Goal: Task Accomplishment & Management: Complete application form

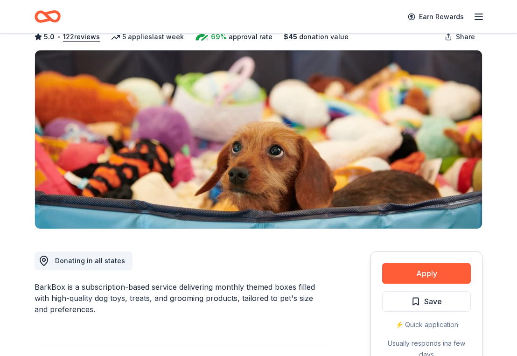
scroll to position [56, 0]
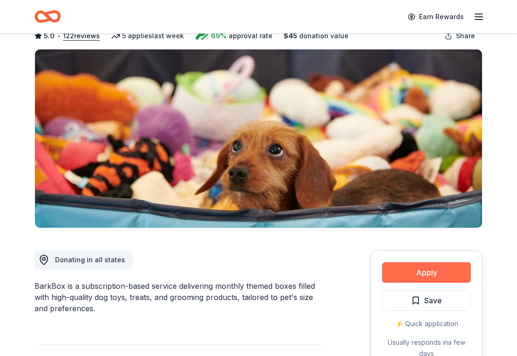
click at [410, 272] on button "Apply" at bounding box center [426, 272] width 89 height 21
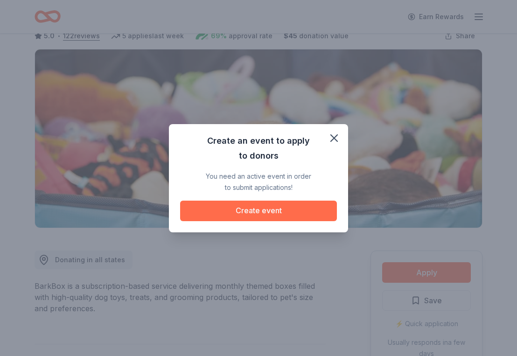
click at [309, 204] on button "Create event" at bounding box center [258, 211] width 157 height 21
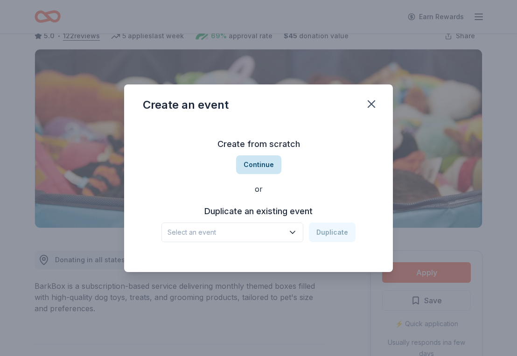
click at [262, 162] on button "Continue" at bounding box center [258, 164] width 45 height 19
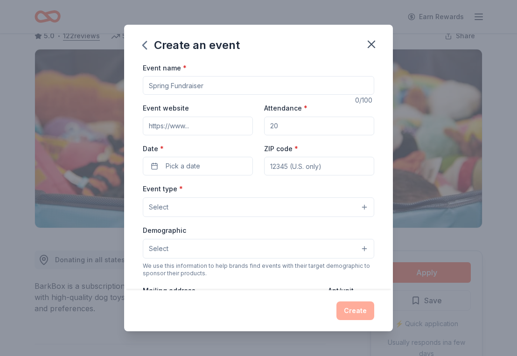
click at [253, 206] on button "Select" at bounding box center [259, 207] width 232 height 20
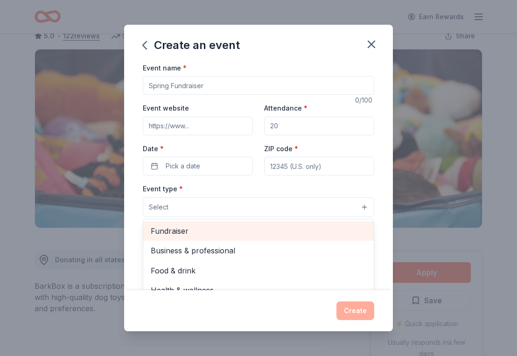
click at [245, 230] on span "Fundraiser" at bounding box center [259, 231] width 216 height 12
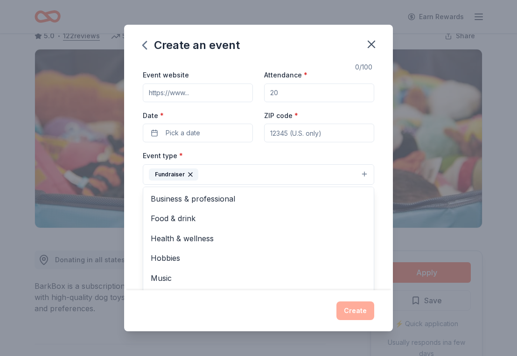
scroll to position [35, 0]
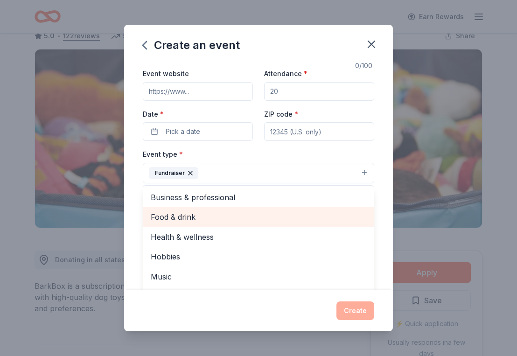
click at [253, 211] on span "Food & drink" at bounding box center [259, 217] width 216 height 12
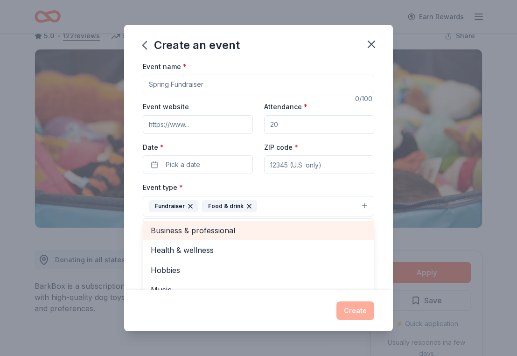
scroll to position [0, 0]
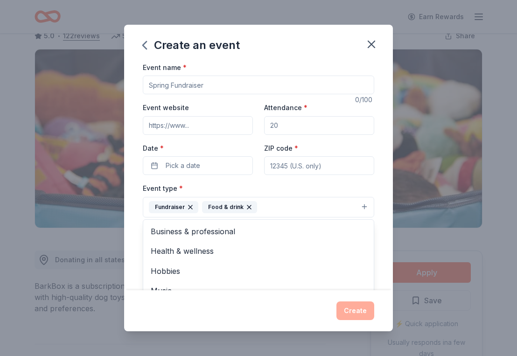
click at [288, 122] on div "Event name * 0 /100 Event website Attendance * Date * Pick a date ZIP code * Ev…" at bounding box center [259, 278] width 232 height 432
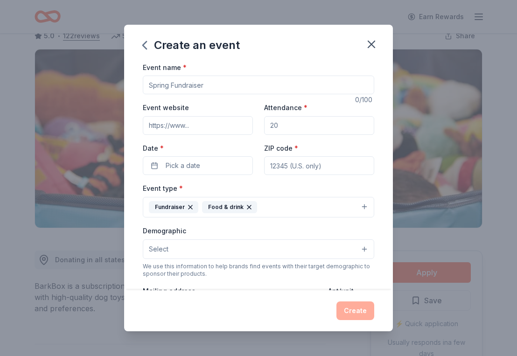
click at [288, 122] on input "Attendance *" at bounding box center [319, 125] width 110 height 19
click at [289, 123] on input "Attendance *" at bounding box center [319, 125] width 110 height 19
click at [294, 132] on input "Attendance *" at bounding box center [319, 125] width 110 height 19
click at [296, 134] on input "Attendance *" at bounding box center [319, 125] width 110 height 19
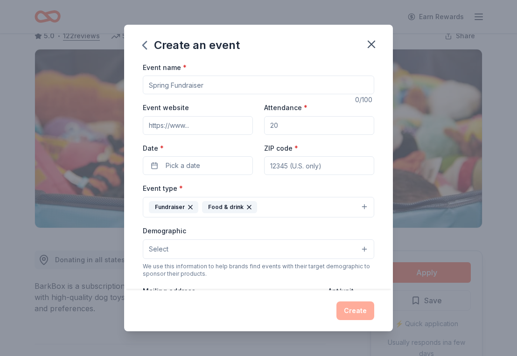
drag, startPoint x: 296, startPoint y: 134, endPoint x: 267, endPoint y: 131, distance: 29.5
click at [267, 131] on input "Attendance *" at bounding box center [319, 125] width 110 height 19
type input "125"
click at [210, 131] on input "Event website" at bounding box center [198, 125] width 110 height 19
type input "Zionsville Rugby Christmas Trivia"
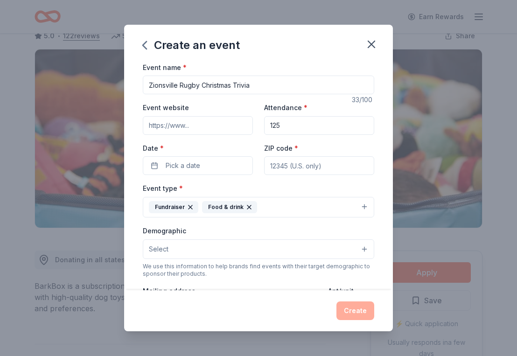
click at [180, 234] on div "Demographic Select" at bounding box center [259, 242] width 232 height 34
click at [211, 250] on button "Select" at bounding box center [259, 249] width 232 height 20
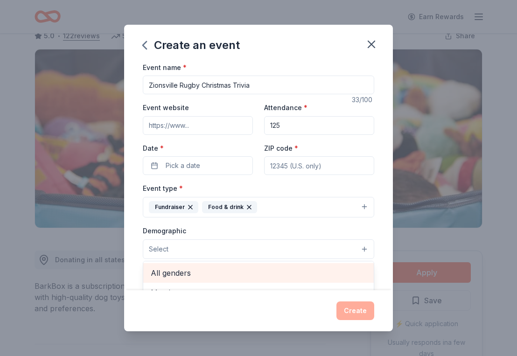
click at [210, 267] on span "All genders" at bounding box center [259, 273] width 216 height 12
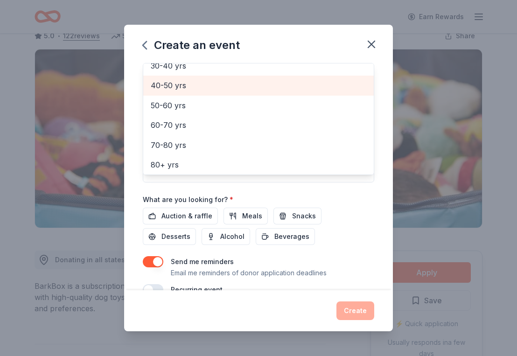
scroll to position [209, 0]
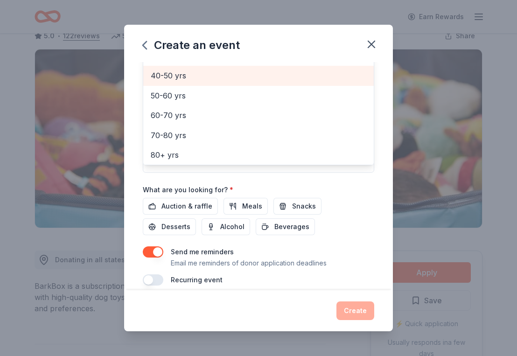
click at [204, 200] on div "Event name * Zionsville Rugby Christmas Trivia 33 /100 Event website Attendance…" at bounding box center [259, 69] width 232 height 433
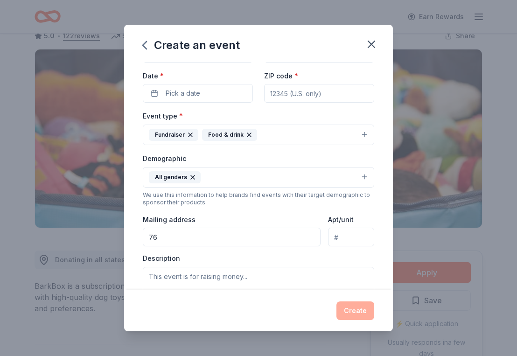
type input "766"
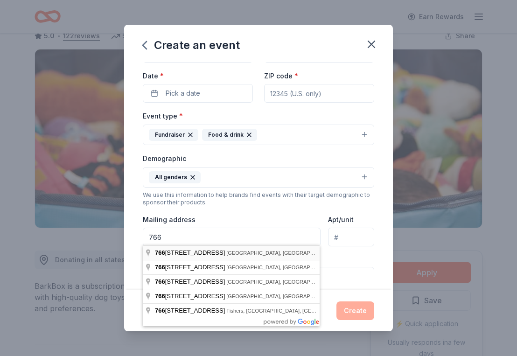
type input "46077"
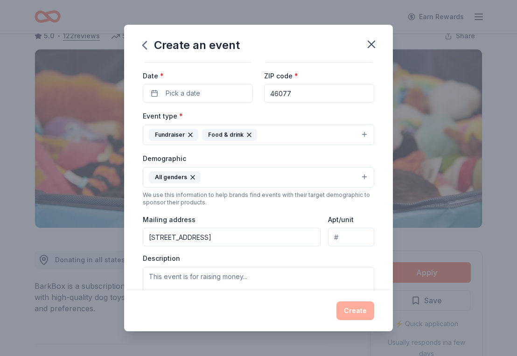
click at [205, 246] on div "Event type * Fundraiser Food & drink Demographic All genders We use this inform…" at bounding box center [259, 209] width 232 height 198
click at [205, 237] on input "[STREET_ADDRESS]" at bounding box center [232, 237] width 178 height 19
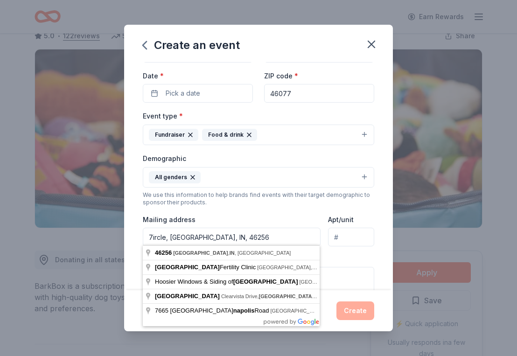
type input "ircle, [GEOGRAPHIC_DATA], [GEOGRAPHIC_DATA], 46256"
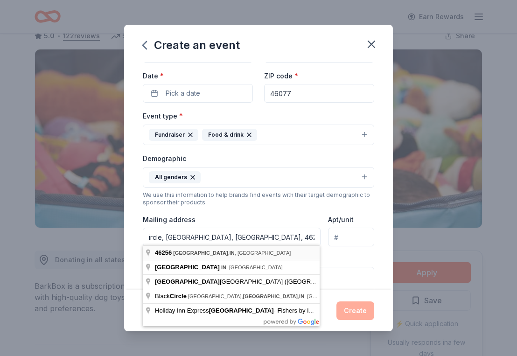
drag, startPoint x: 280, startPoint y: 231, endPoint x: 184, endPoint y: 247, distance: 97.6
click at [184, 247] on body "Earn Rewards Share BarkBox 5.0 • 122 reviews 5 applies last week 69% approval r…" at bounding box center [258, 122] width 517 height 356
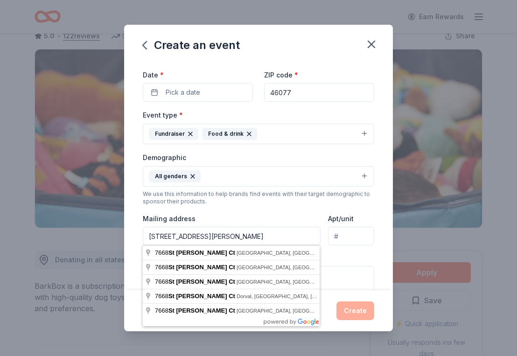
scroll to position [75, 0]
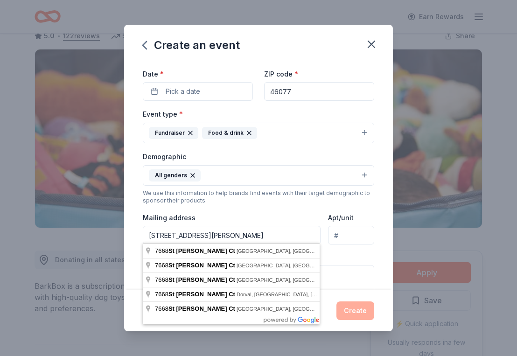
drag, startPoint x: 236, startPoint y: 235, endPoint x: 227, endPoint y: 232, distance: 9.2
click at [227, 232] on input "[STREET_ADDRESS][PERSON_NAME]" at bounding box center [232, 235] width 178 height 19
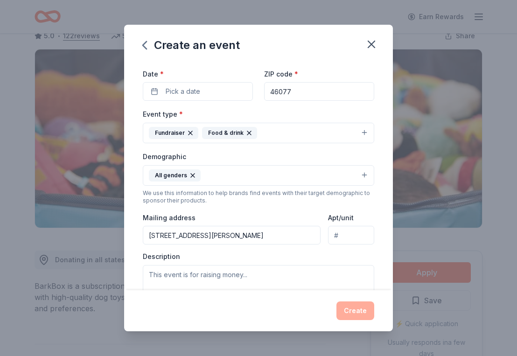
type input "[STREET_ADDRESS][PERSON_NAME]"
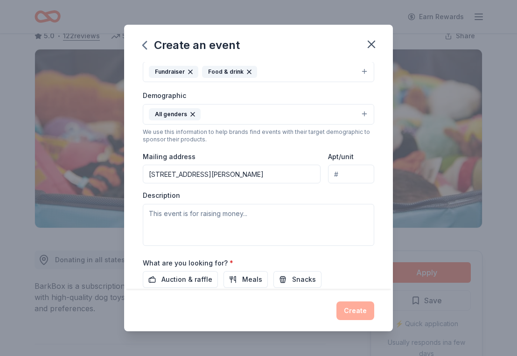
scroll to position [134, 0]
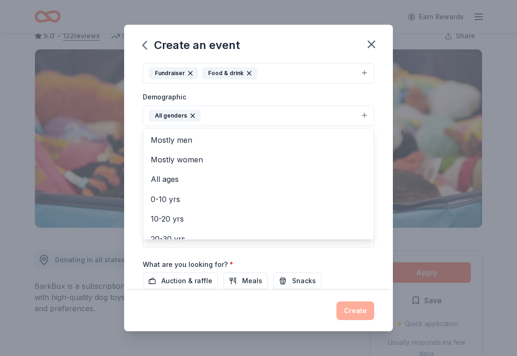
click at [364, 115] on button "All genders" at bounding box center [259, 115] width 232 height 21
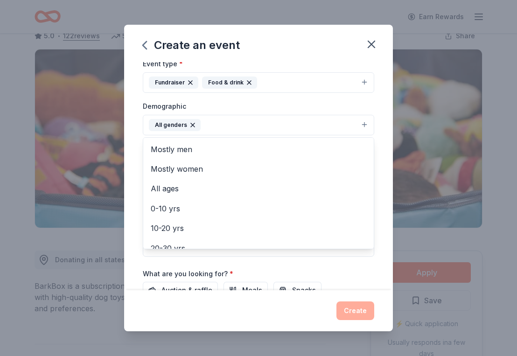
scroll to position [114, 0]
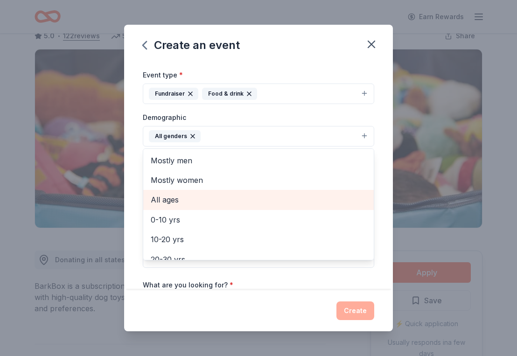
click at [176, 201] on span "All ages" at bounding box center [259, 200] width 216 height 12
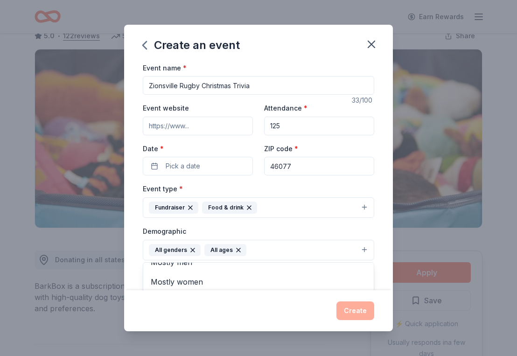
scroll to position [0, 0]
click at [155, 162] on div "Event name * Zionsville Rugby Christmas Trivia 33 /100 Event website Attendance…" at bounding box center [259, 278] width 232 height 433
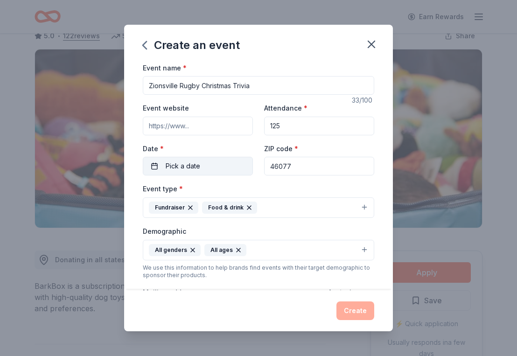
click at [153, 164] on button "Pick a date" at bounding box center [198, 166] width 110 height 19
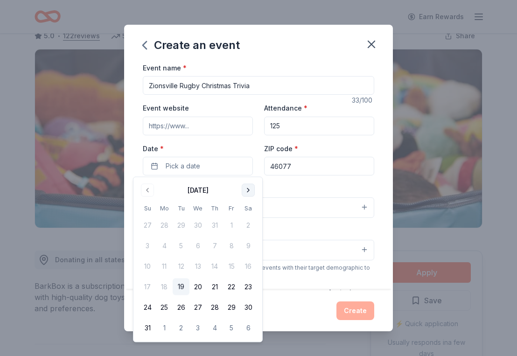
click at [246, 187] on button "Go to next month" at bounding box center [248, 190] width 13 height 13
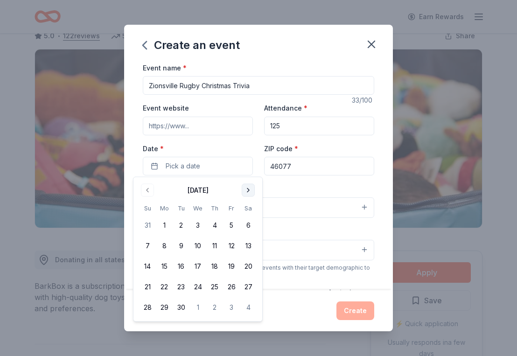
click at [246, 187] on button "Go to next month" at bounding box center [248, 190] width 13 height 13
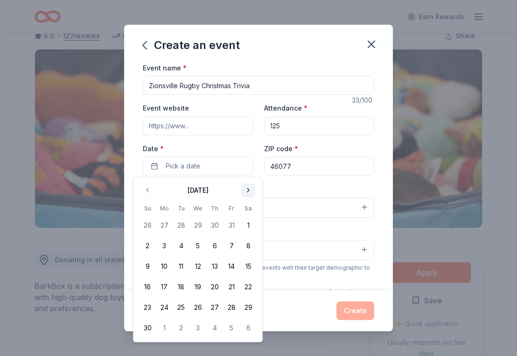
click at [246, 187] on button "Go to next month" at bounding box center [248, 190] width 13 height 13
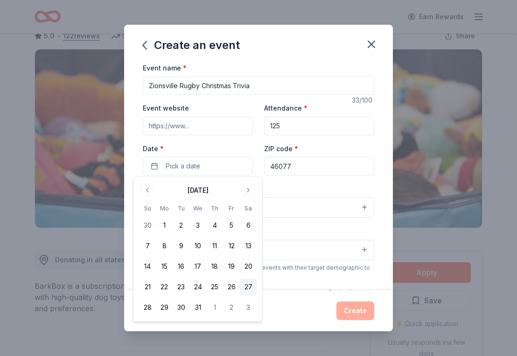
click at [251, 281] on button "27" at bounding box center [248, 287] width 17 height 17
click at [322, 248] on button "All genders All ages" at bounding box center [259, 250] width 232 height 21
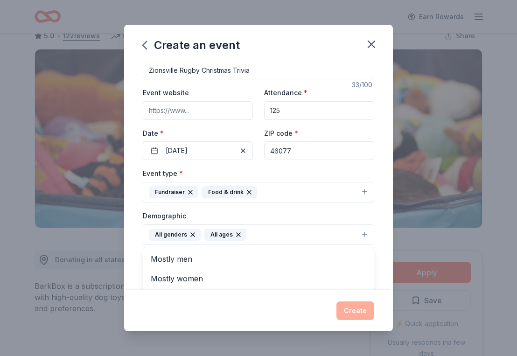
scroll to position [14, 0]
click at [104, 242] on div "Create an event Event name * Zionsville Rugby Christmas Trivia 33 /100 Event we…" at bounding box center [258, 178] width 517 height 356
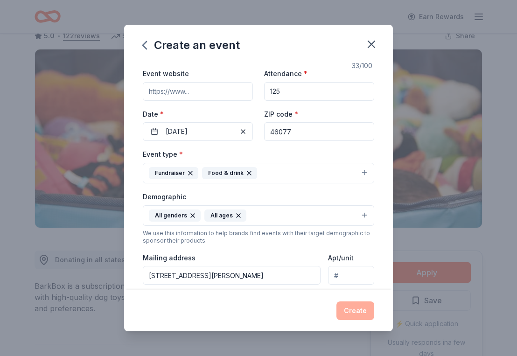
scroll to position [36, 0]
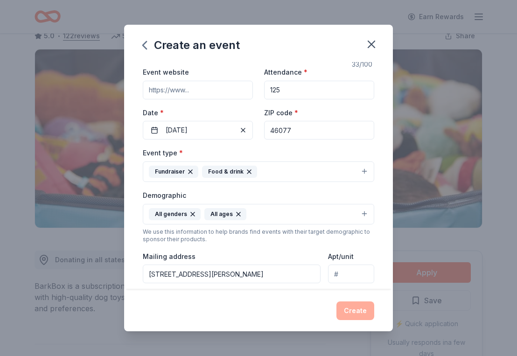
click at [184, 95] on input "Event website" at bounding box center [198, 90] width 110 height 19
click at [151, 95] on input "Event website" at bounding box center [198, 90] width 110 height 19
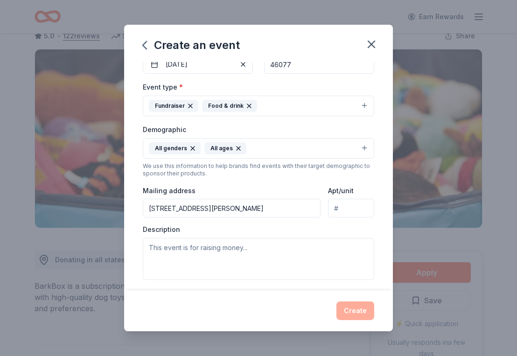
scroll to position [102, 0]
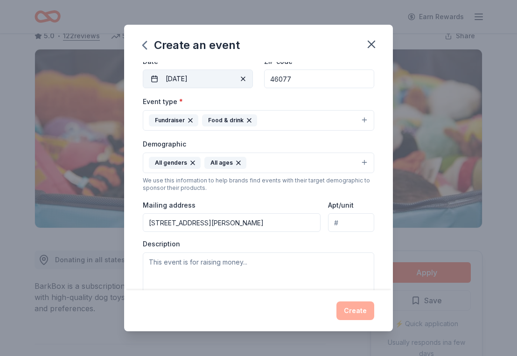
click at [220, 64] on div "Date * [DATE]" at bounding box center [198, 72] width 110 height 33
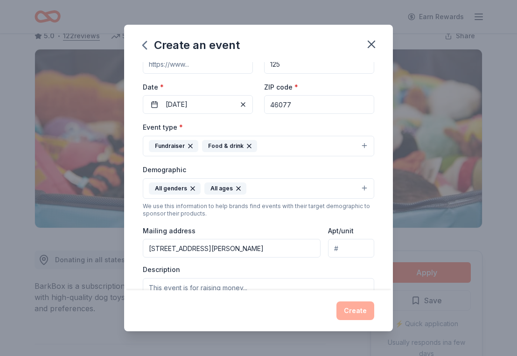
scroll to position [61, 0]
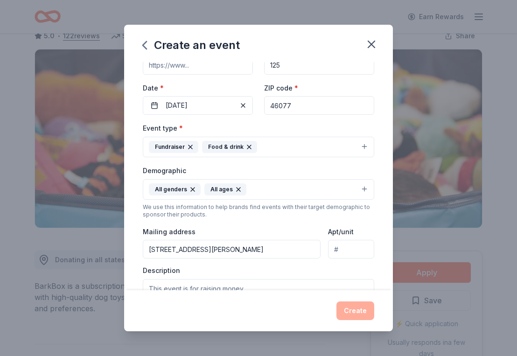
paste input "[URL][DOMAIN_NAME][DOMAIN_NAME]"
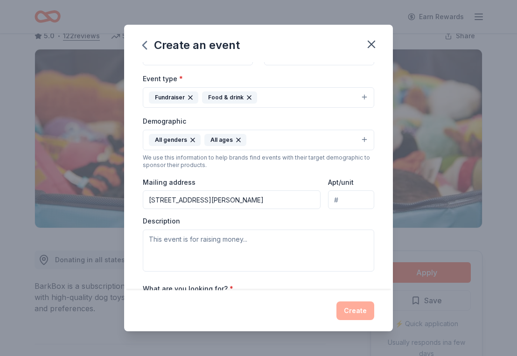
scroll to position [142, 0]
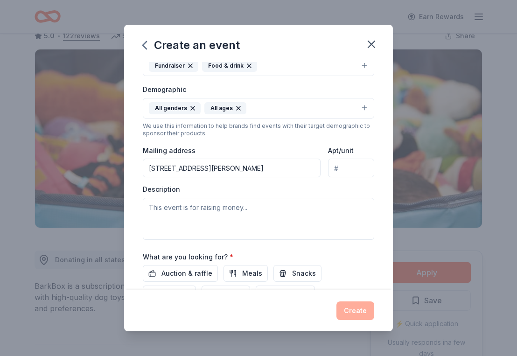
type input "[URL][DOMAIN_NAME][DOMAIN_NAME]"
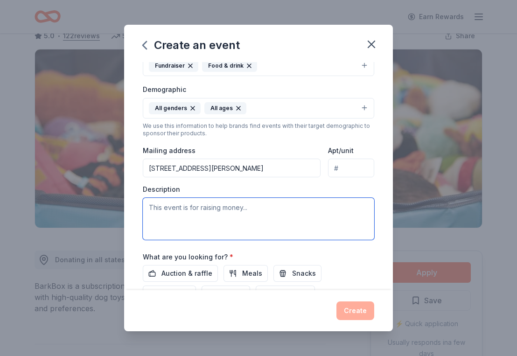
click at [194, 204] on div "Description" at bounding box center [259, 212] width 232 height 55
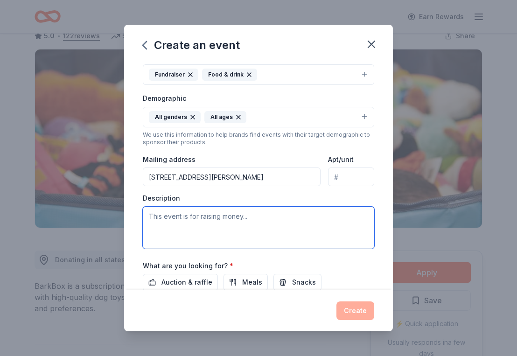
scroll to position [149, 0]
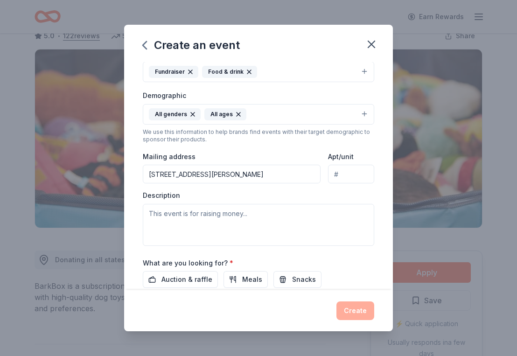
click at [98, 279] on div "Create an event Event name * Zionsville Rugby Christmas Trivia 33 /100 Event we…" at bounding box center [258, 178] width 517 height 356
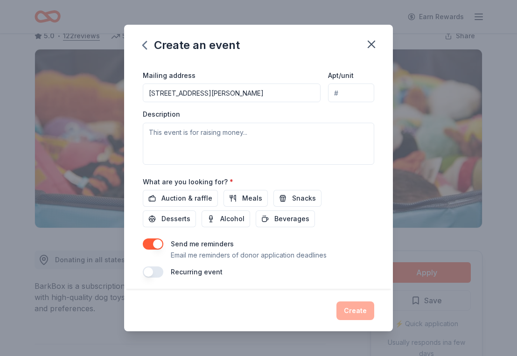
scroll to position [230, 0]
click at [186, 193] on span "Auction & raffle" at bounding box center [187, 198] width 51 height 11
click at [237, 199] on button "Meals" at bounding box center [246, 198] width 44 height 17
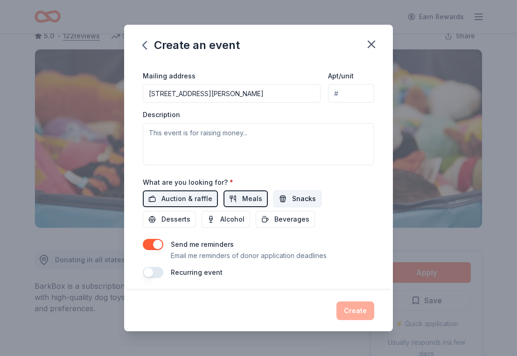
click at [274, 197] on button "Snacks" at bounding box center [298, 198] width 48 height 17
click at [196, 211] on button "Desserts" at bounding box center [169, 219] width 53 height 17
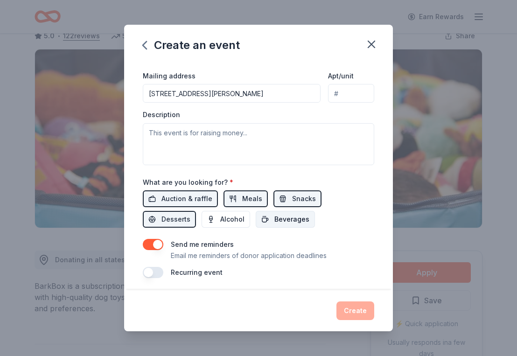
click at [256, 220] on button "Beverages" at bounding box center [285, 219] width 59 height 17
click at [220, 221] on span "Alcohol" at bounding box center [232, 219] width 24 height 11
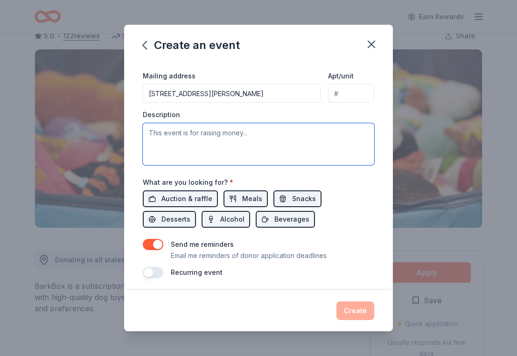
click at [167, 130] on textarea at bounding box center [259, 144] width 232 height 42
